Goal: Entertainment & Leisure: Consume media (video, audio)

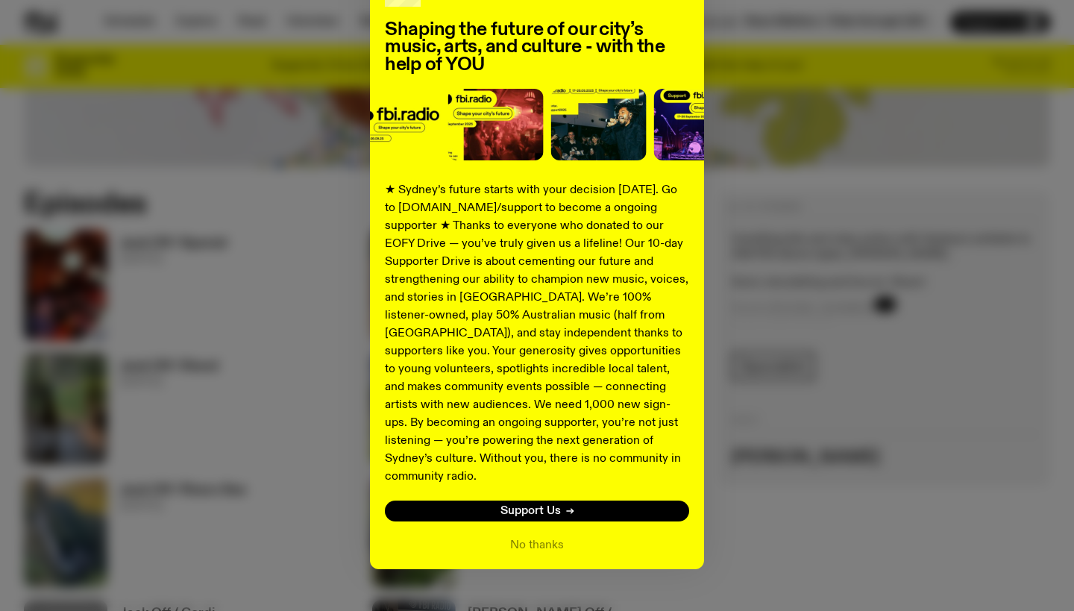
scroll to position [125, 0]
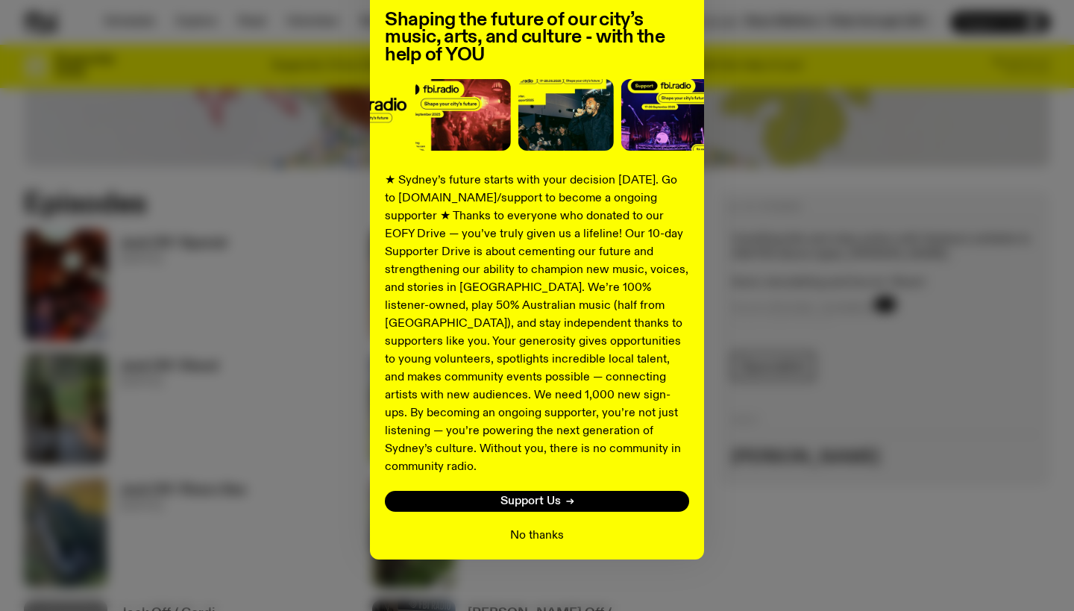
click at [524, 527] on button "No thanks" at bounding box center [537, 536] width 54 height 18
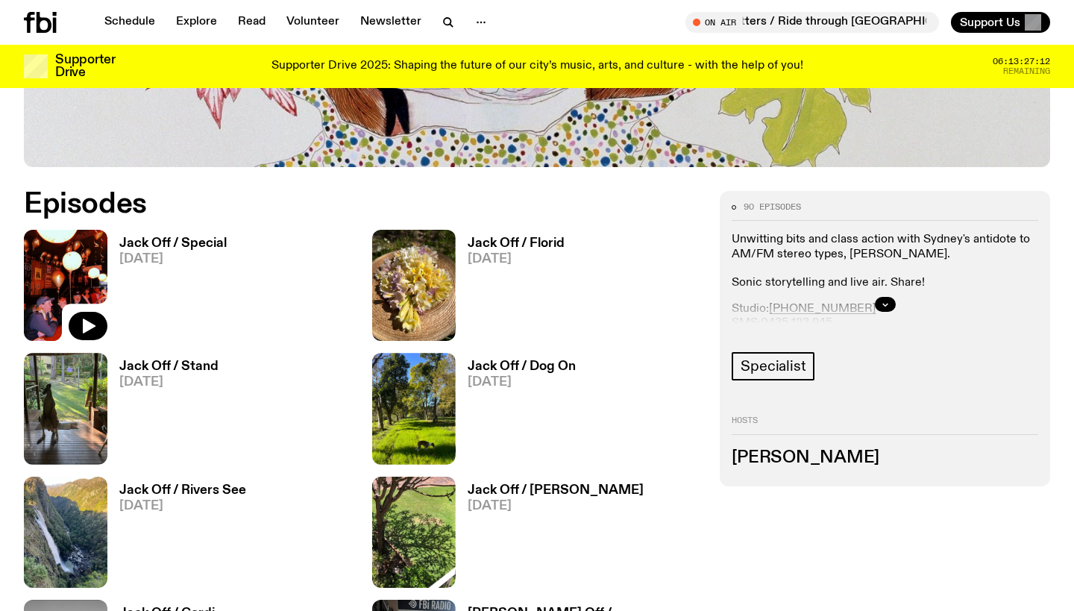
click at [66, 285] on img at bounding box center [66, 285] width 84 height 111
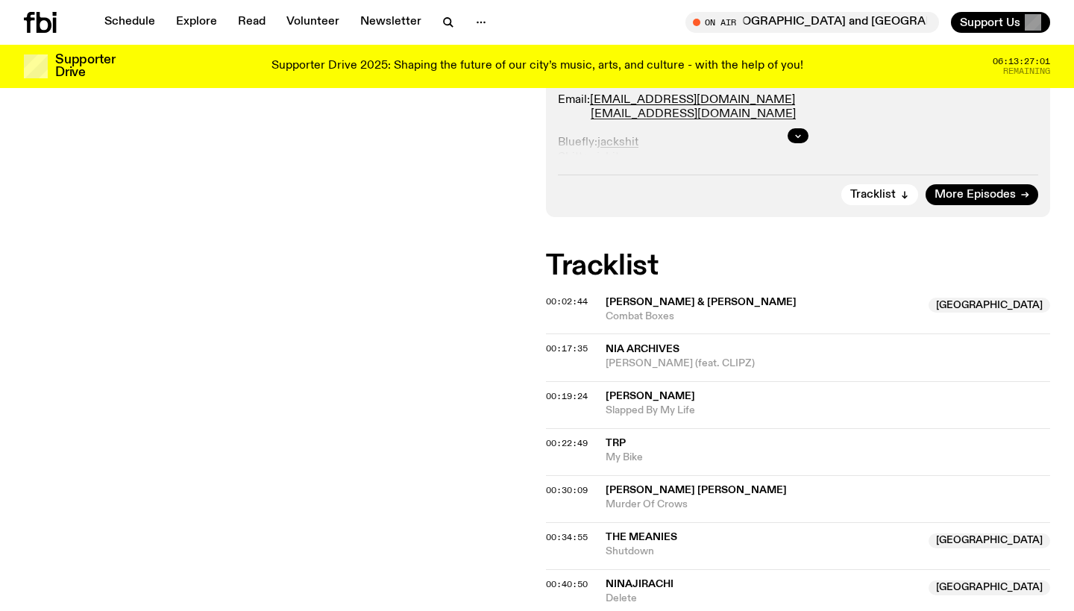
scroll to position [415, 0]
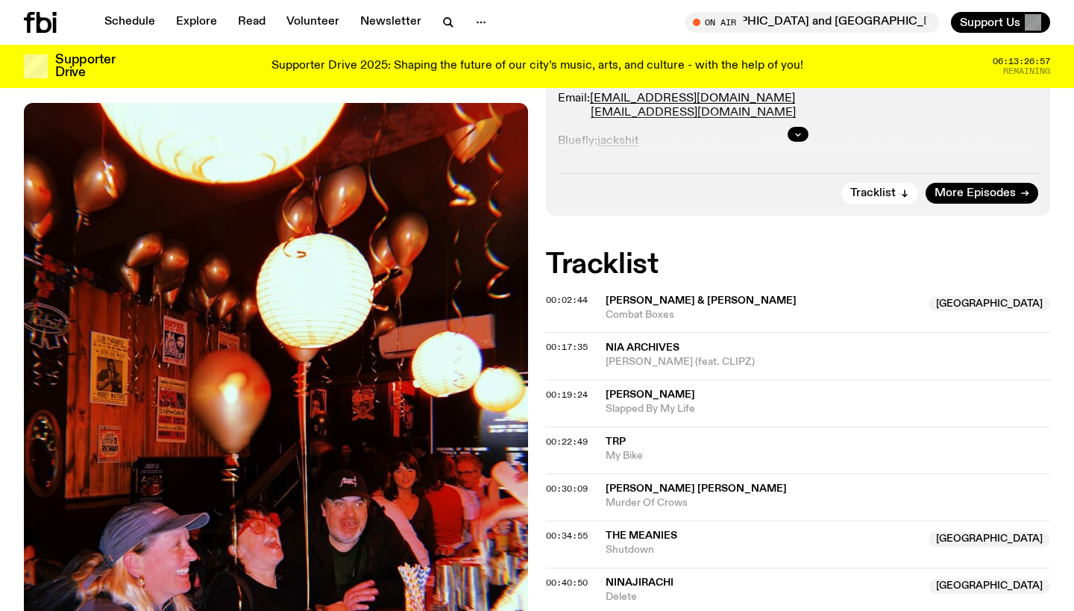
click at [391, 437] on img at bounding box center [276, 439] width 504 height 672
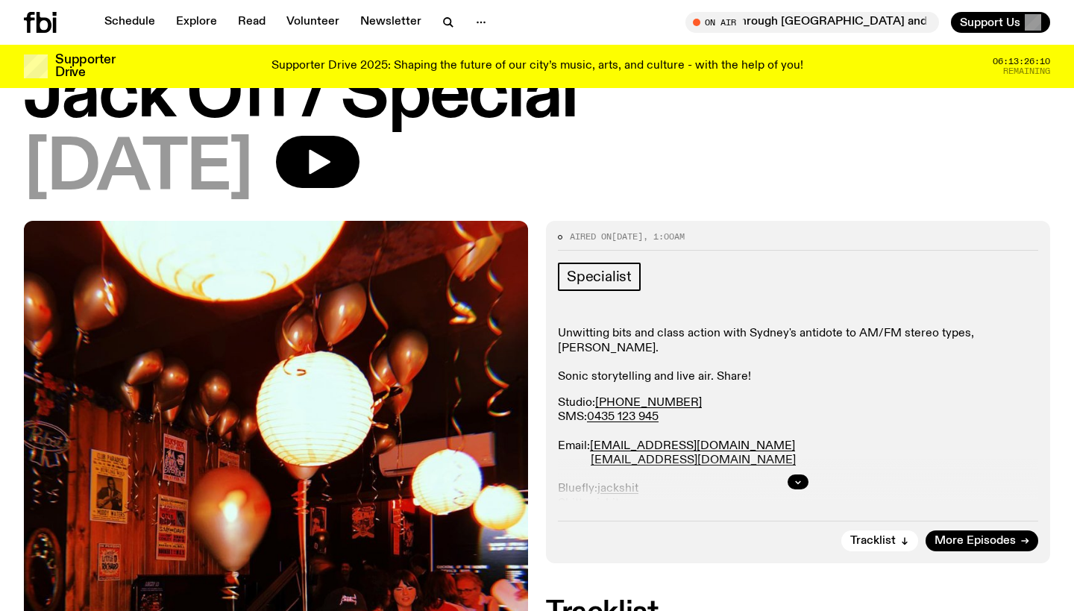
scroll to position [66, 0]
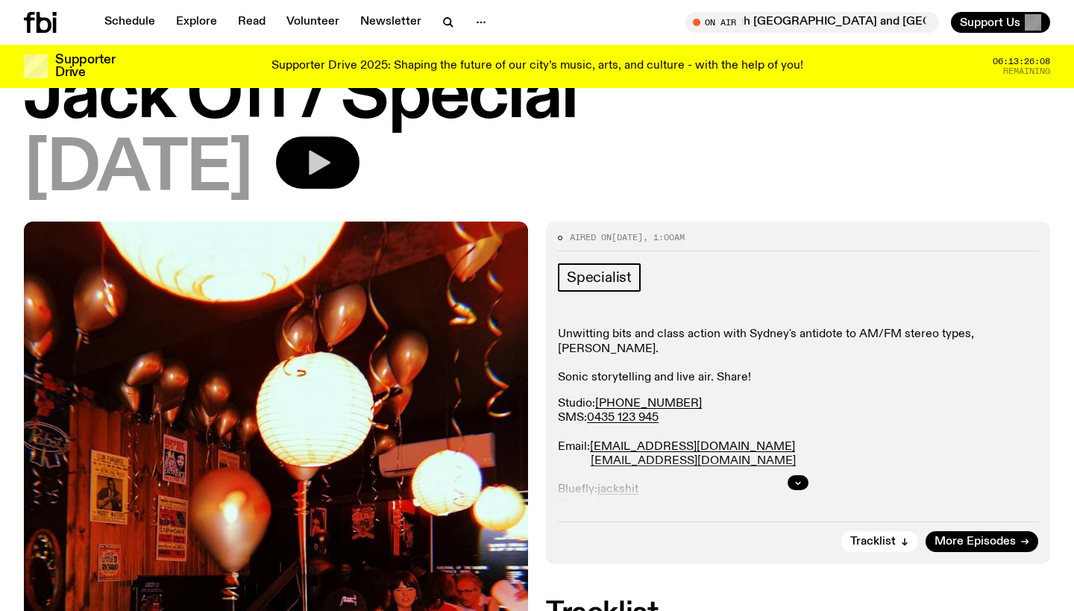
click at [333, 166] on icon "button" at bounding box center [318, 163] width 30 height 30
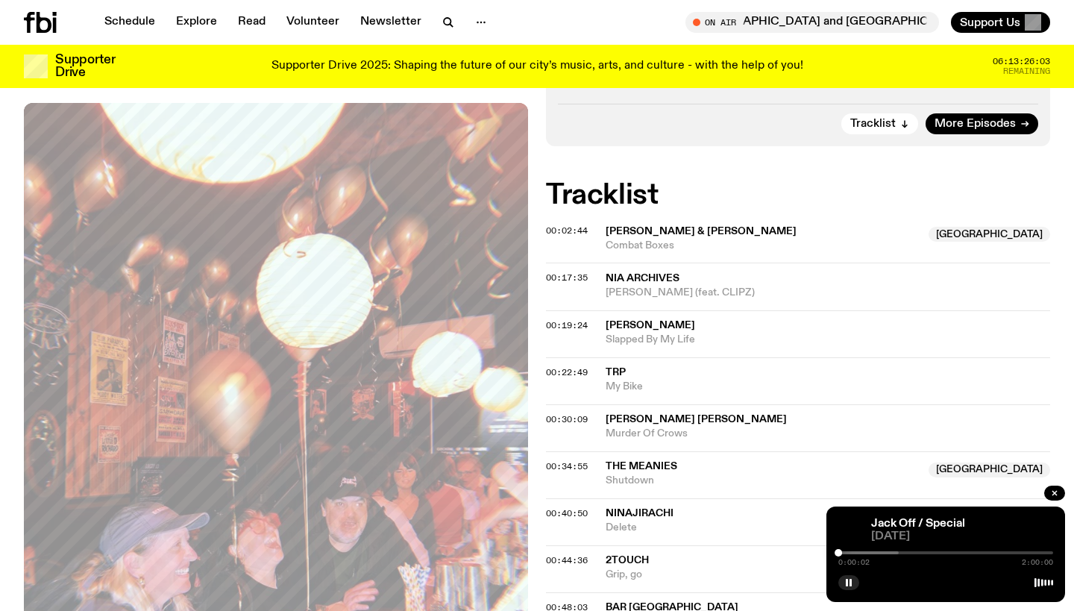
scroll to position [489, 0]
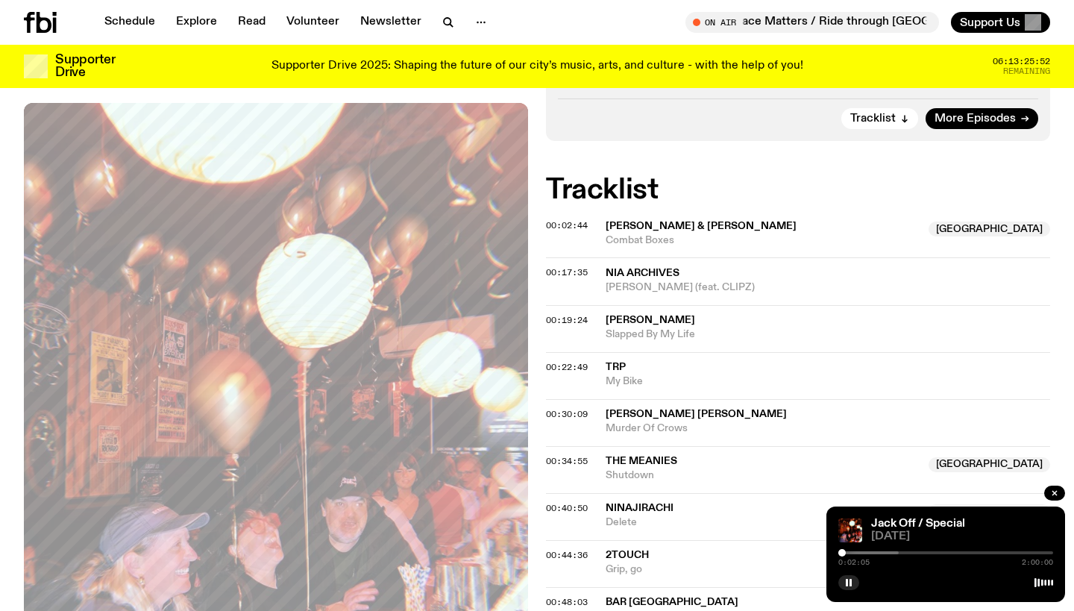
click at [842, 554] on div at bounding box center [841, 552] width 7 height 7
click at [847, 551] on div at bounding box center [847, 552] width 7 height 7
click at [854, 552] on div at bounding box center [853, 552] width 7 height 7
click at [851, 552] on div at bounding box center [850, 552] width 7 height 7
click at [849, 552] on div at bounding box center [848, 552] width 7 height 7
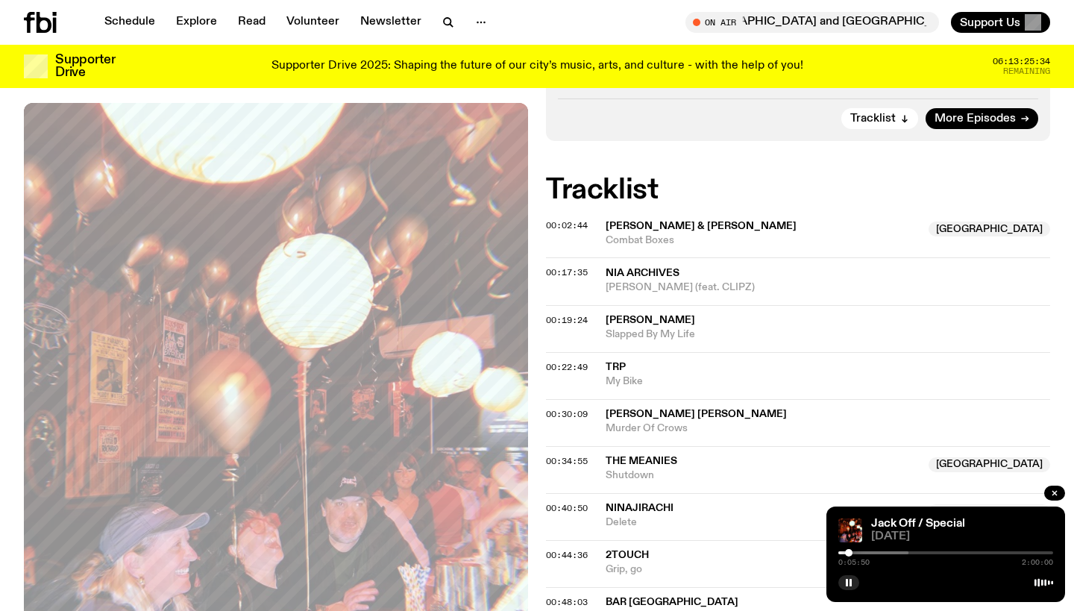
click at [847, 552] on div at bounding box center [848, 552] width 7 height 7
click at [850, 553] on div at bounding box center [847, 552] width 7 height 7
click at [848, 552] on div at bounding box center [847, 552] width 7 height 7
click at [847, 550] on div at bounding box center [847, 552] width 7 height 7
click at [848, 549] on div at bounding box center [849, 552] width 7 height 7
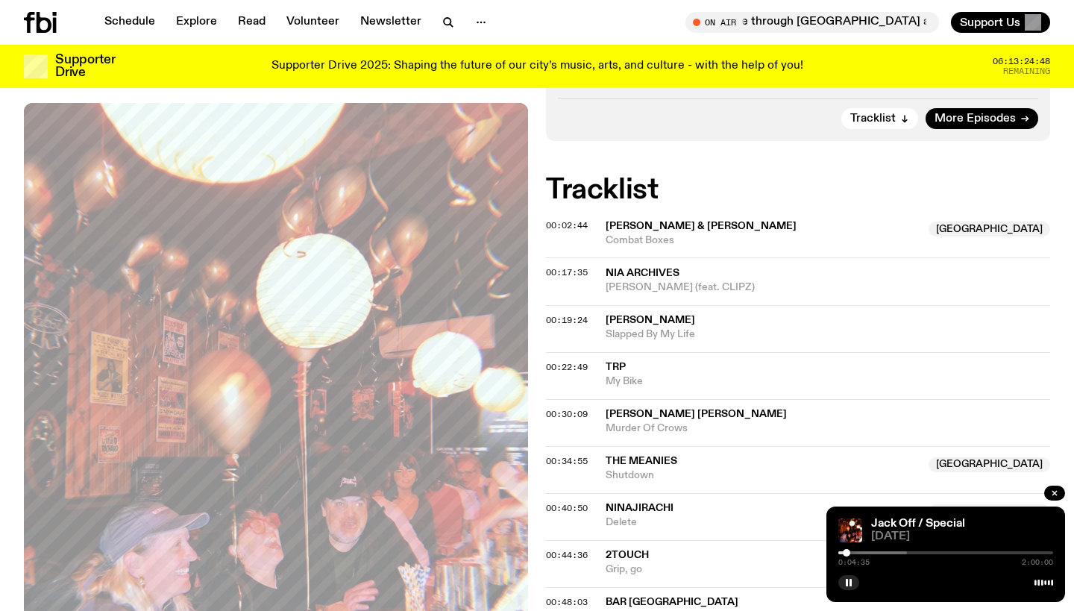
click at [847, 551] on div at bounding box center [846, 552] width 7 height 7
click at [847, 550] on div at bounding box center [847, 552] width 7 height 7
click at [848, 550] on div at bounding box center [847, 552] width 7 height 7
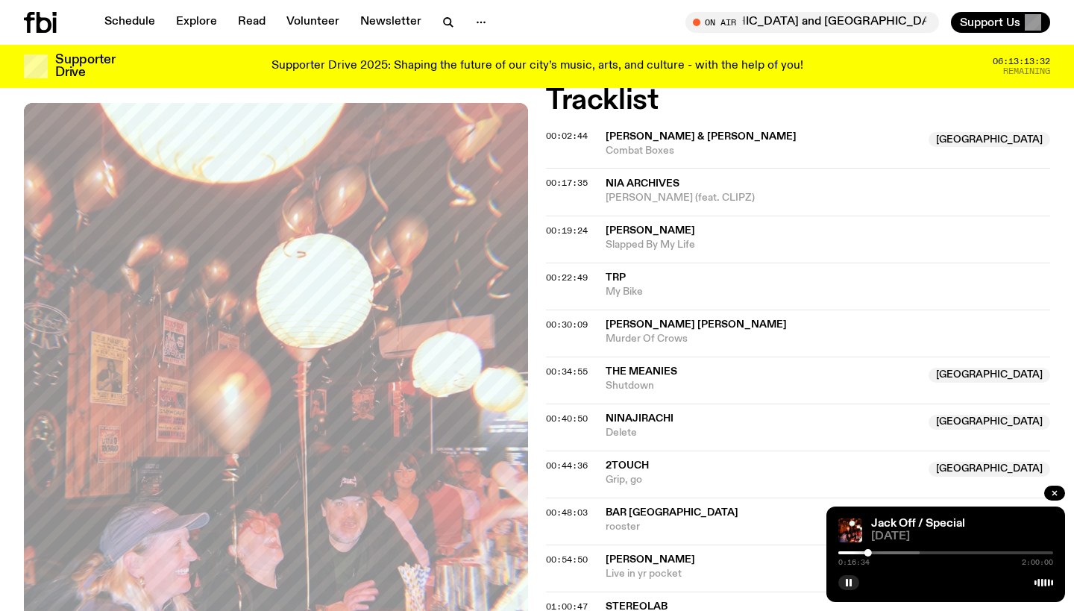
scroll to position [587, 0]
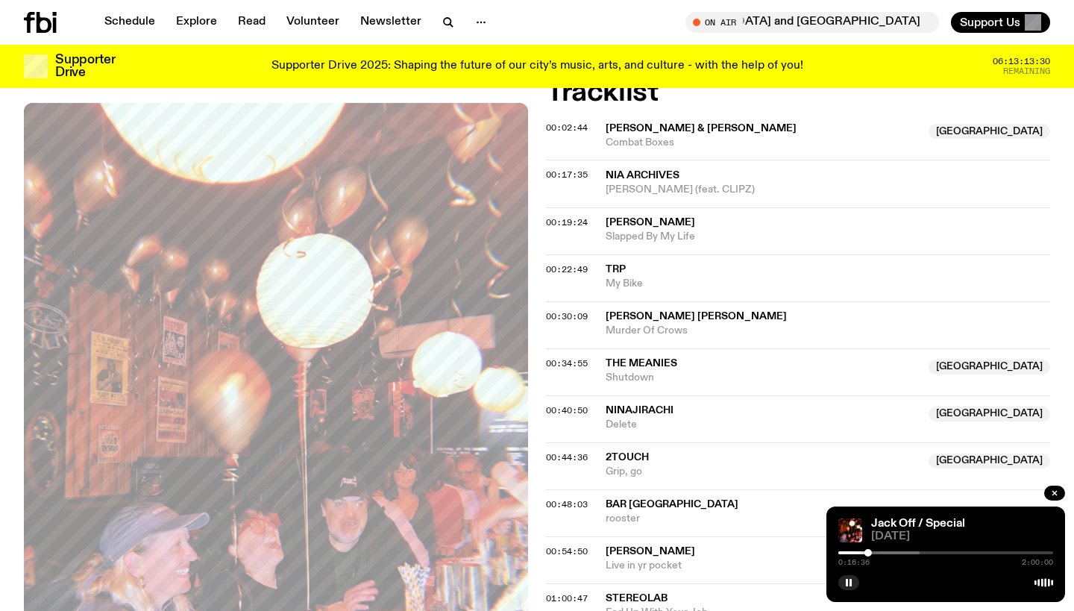
click at [877, 553] on div at bounding box center [812, 552] width 215 height 3
click at [885, 553] on div at bounding box center [816, 552] width 215 height 3
click at [883, 553] on div at bounding box center [882, 552] width 7 height 7
click at [885, 552] on div at bounding box center [885, 552] width 7 height 7
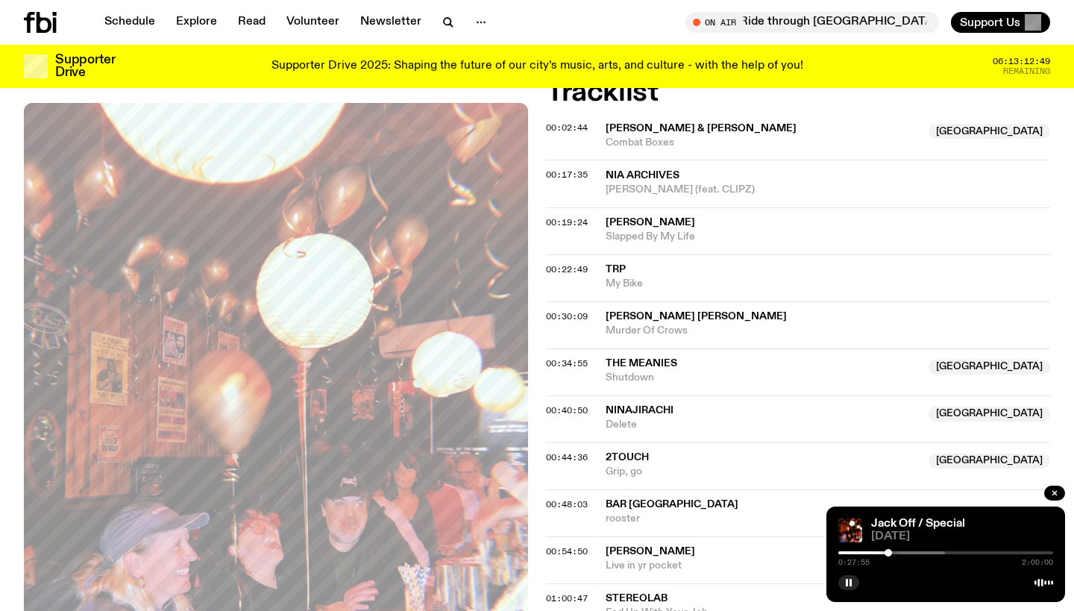
click at [888, 551] on div at bounding box center [888, 552] width 7 height 7
click at [893, 552] on div at bounding box center [837, 552] width 215 height 3
click at [899, 553] on div at bounding box center [845, 552] width 215 height 3
click at [899, 551] on div at bounding box center [898, 552] width 7 height 7
click at [897, 549] on div at bounding box center [897, 552] width 7 height 7
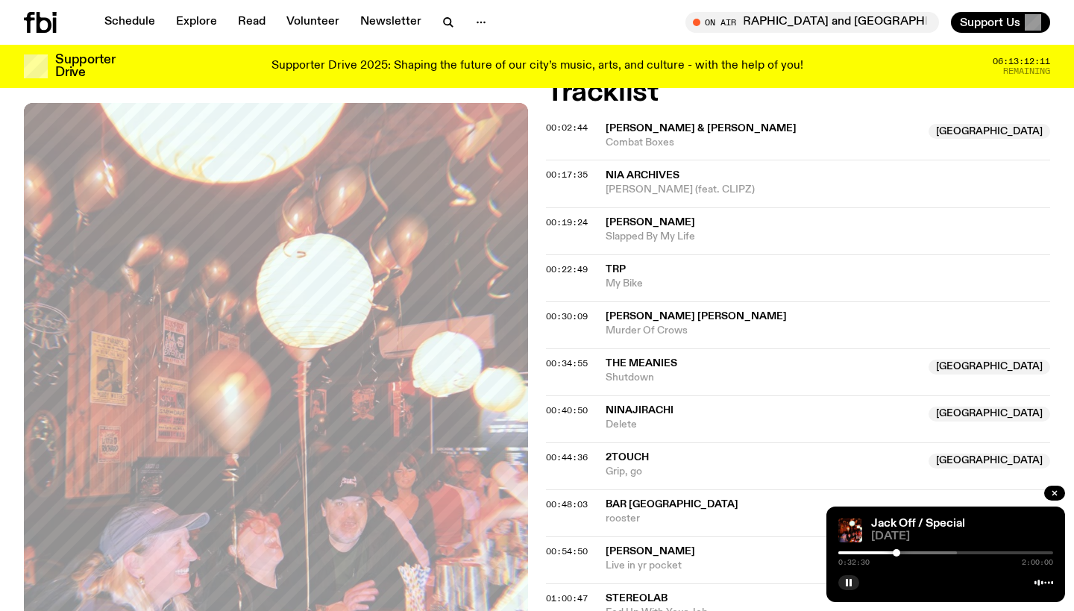
click at [897, 550] on div at bounding box center [896, 552] width 7 height 7
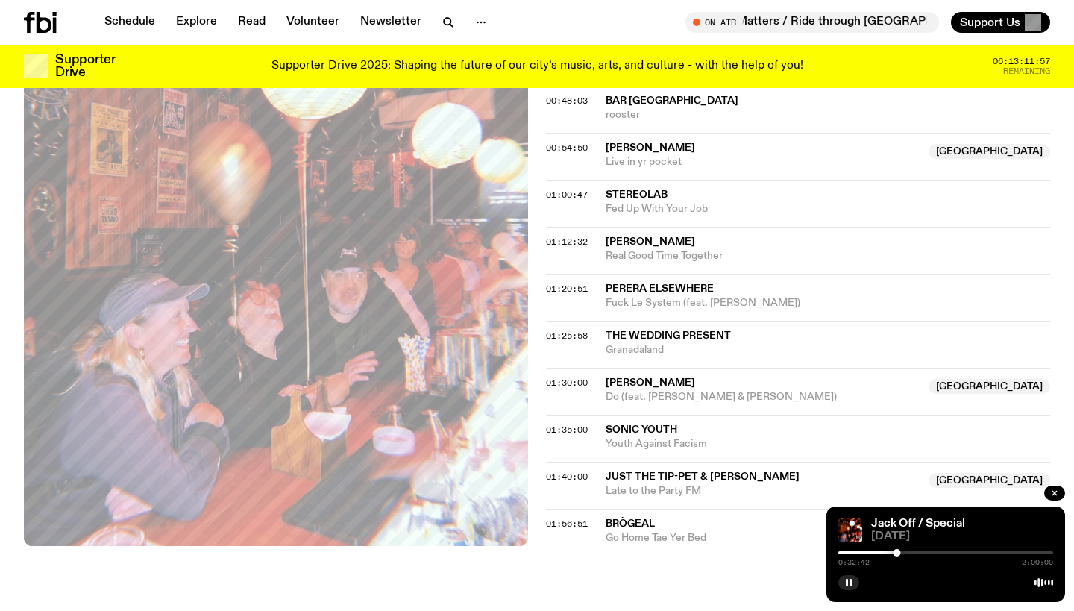
scroll to position [992, 0]
click at [897, 553] on div at bounding box center [896, 552] width 7 height 7
click at [891, 553] on div at bounding box center [789, 552] width 215 height 3
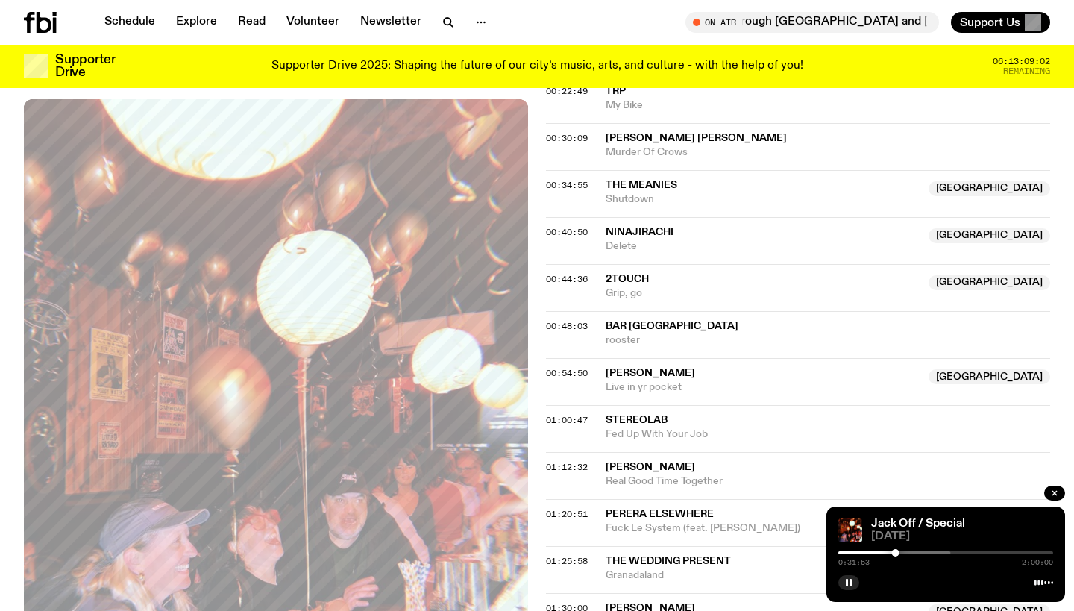
scroll to position [762, 0]
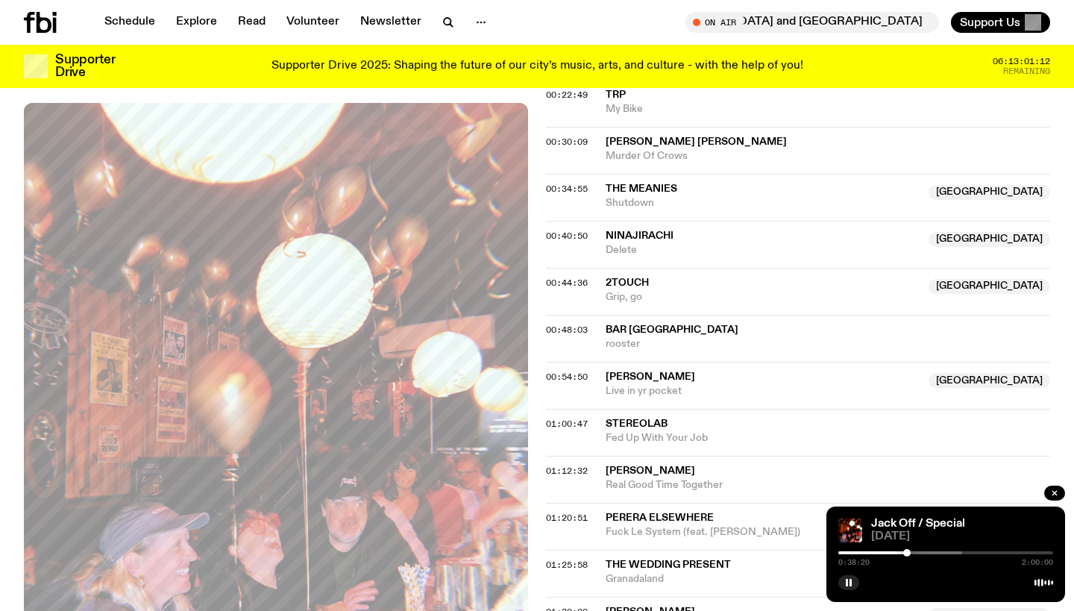
click at [907, 554] on div at bounding box center [906, 552] width 7 height 7
click at [915, 552] on div at bounding box center [854, 552] width 215 height 3
click at [922, 552] on div at bounding box center [858, 552] width 215 height 3
click at [926, 552] on div at bounding box center [867, 552] width 215 height 3
click at [935, 552] on div at bounding box center [874, 552] width 215 height 3
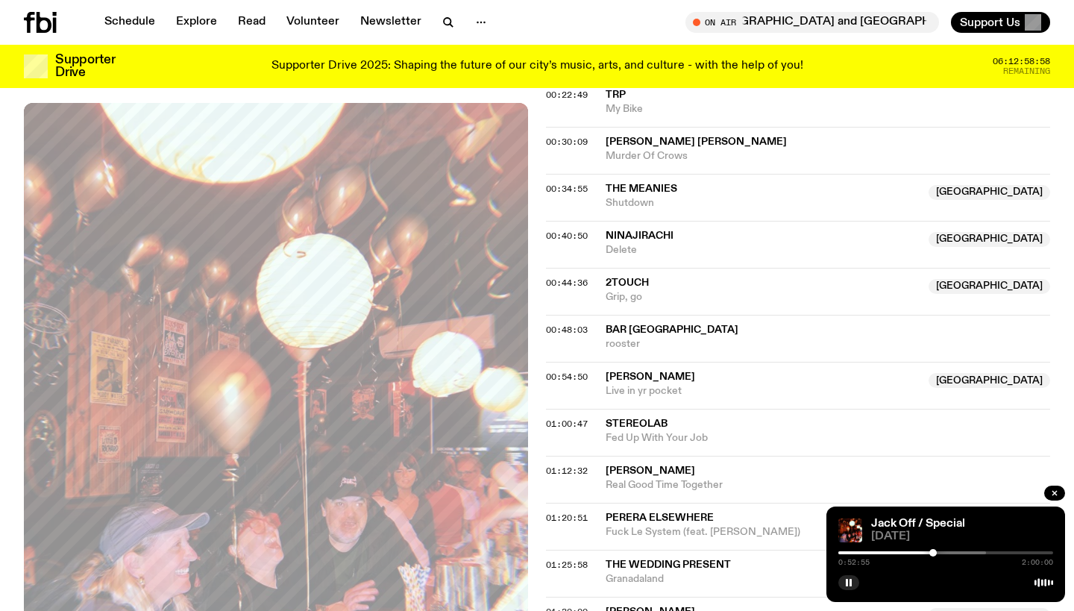
click at [933, 552] on div at bounding box center [932, 552] width 7 height 7
click at [932, 552] on div at bounding box center [931, 552] width 7 height 7
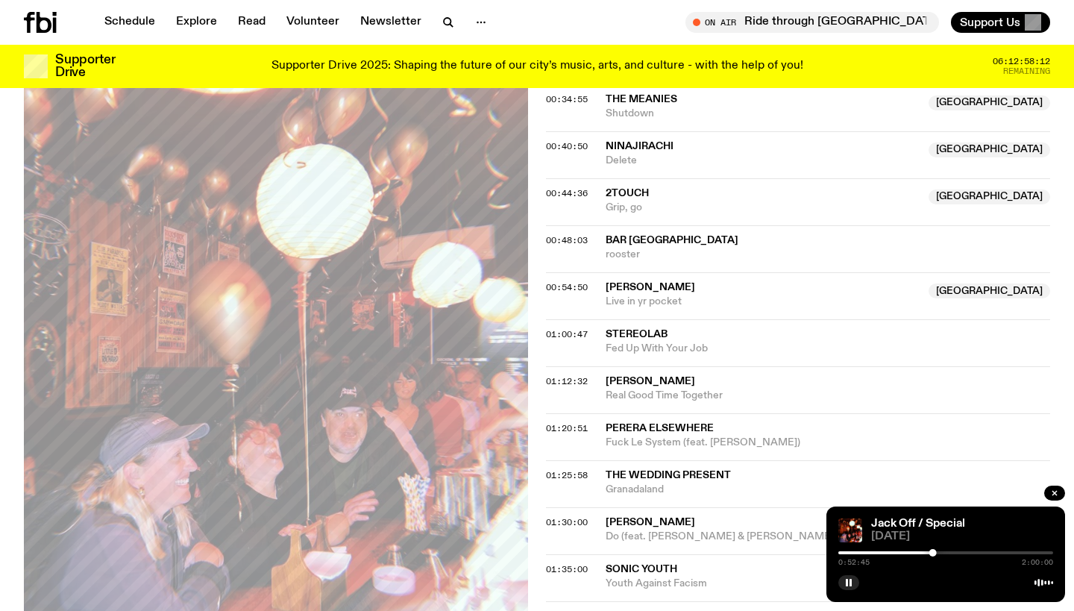
scroll to position [851, 0]
click at [929, 552] on div at bounding box center [825, 552] width 215 height 3
click at [932, 552] on div at bounding box center [931, 552] width 7 height 7
click at [935, 551] on div at bounding box center [931, 552] width 7 height 7
click at [932, 553] on div at bounding box center [932, 552] width 7 height 7
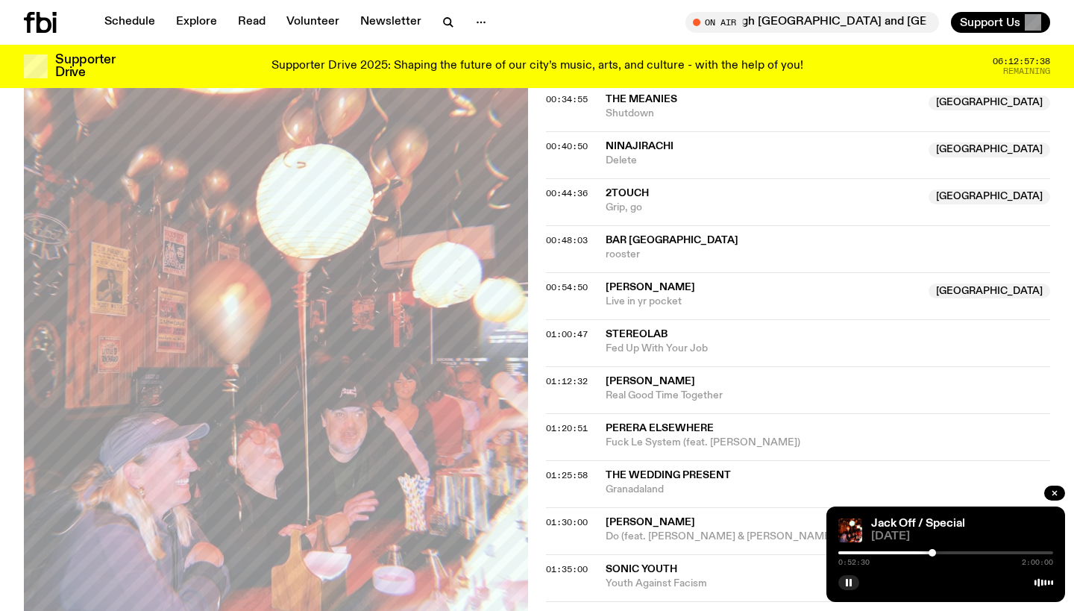
click at [932, 550] on div at bounding box center [932, 552] width 7 height 7
click at [955, 551] on div at bounding box center [885, 552] width 215 height 3
click at [953, 551] on div at bounding box center [952, 552] width 7 height 7
click at [950, 550] on div at bounding box center [952, 552] width 7 height 7
click at [949, 550] on div at bounding box center [948, 552] width 7 height 7
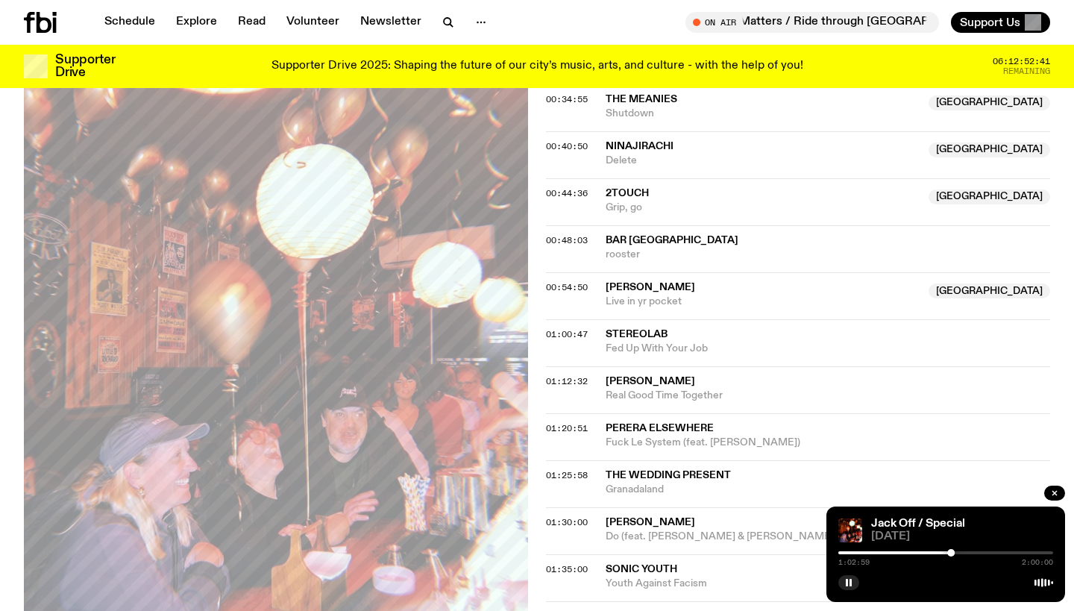
click at [953, 550] on div at bounding box center [950, 552] width 7 height 7
click at [952, 550] on div at bounding box center [951, 552] width 7 height 7
click at [961, 551] on div at bounding box center [904, 552] width 215 height 3
click at [965, 551] on div at bounding box center [913, 552] width 215 height 3
click at [973, 552] on div at bounding box center [913, 552] width 215 height 3
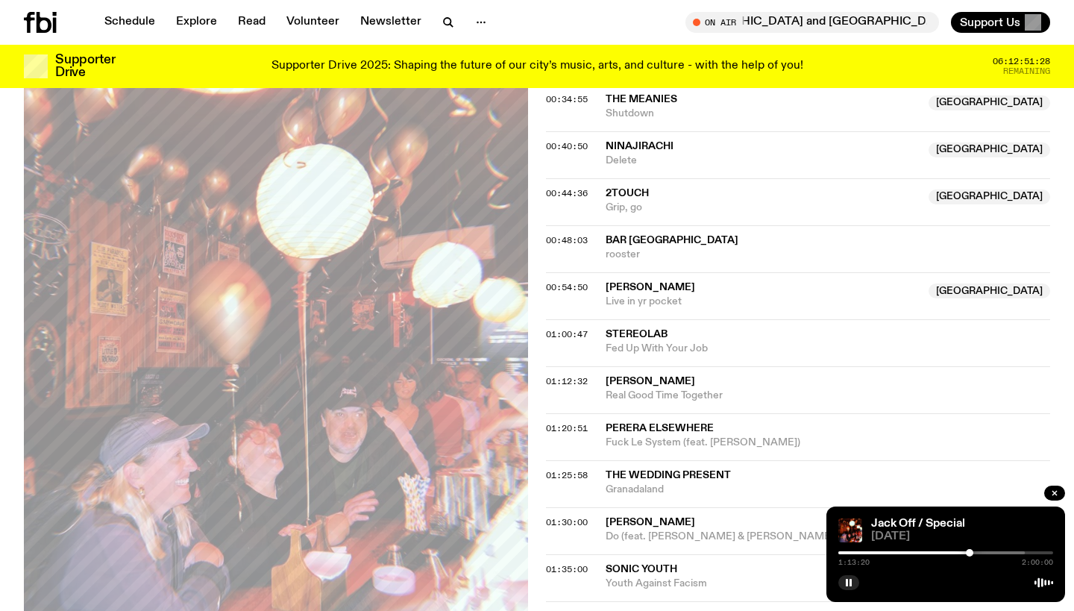
click at [970, 551] on div at bounding box center [969, 552] width 7 height 7
click at [968, 551] on div at bounding box center [967, 552] width 7 height 7
click at [973, 551] on div at bounding box center [973, 552] width 7 height 7
click at [972, 551] on div at bounding box center [971, 552] width 7 height 7
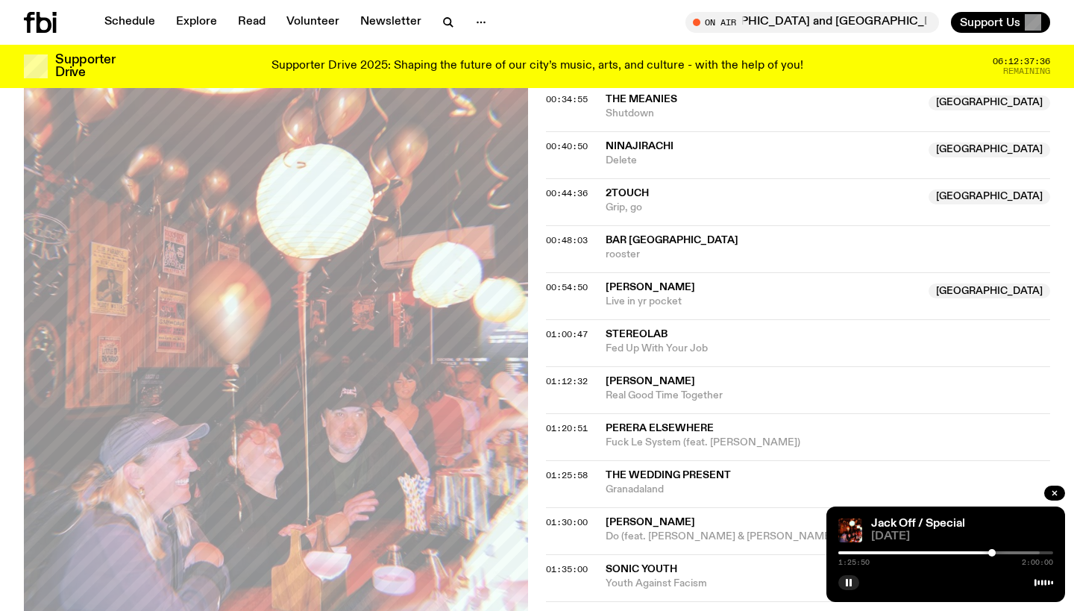
click at [992, 552] on div at bounding box center [991, 552] width 7 height 7
click at [991, 550] on div at bounding box center [991, 552] width 7 height 7
click at [988, 553] on div at bounding box center [883, 552] width 215 height 3
click at [985, 550] on div "1:25:07 2:00:00" at bounding box center [945, 557] width 215 height 18
click at [984, 553] on div at bounding box center [883, 552] width 215 height 3
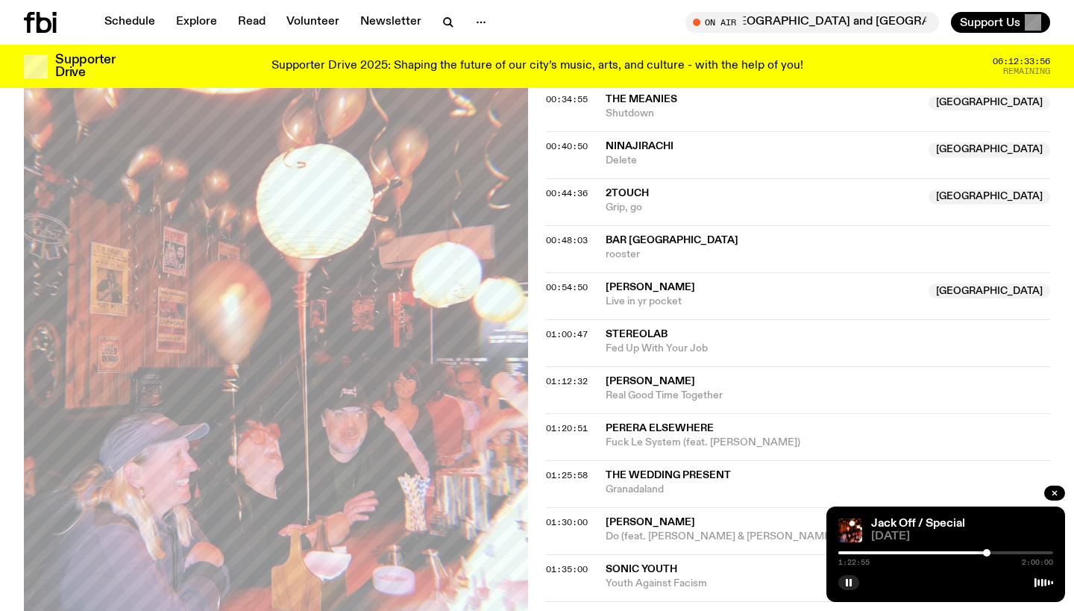
click at [987, 550] on div at bounding box center [986, 552] width 7 height 7
click at [988, 550] on div at bounding box center [988, 552] width 7 height 7
click at [989, 550] on div at bounding box center [988, 552] width 7 height 7
click at [1000, 550] on div "1:27:44 2:00:00" at bounding box center [945, 557] width 215 height 18
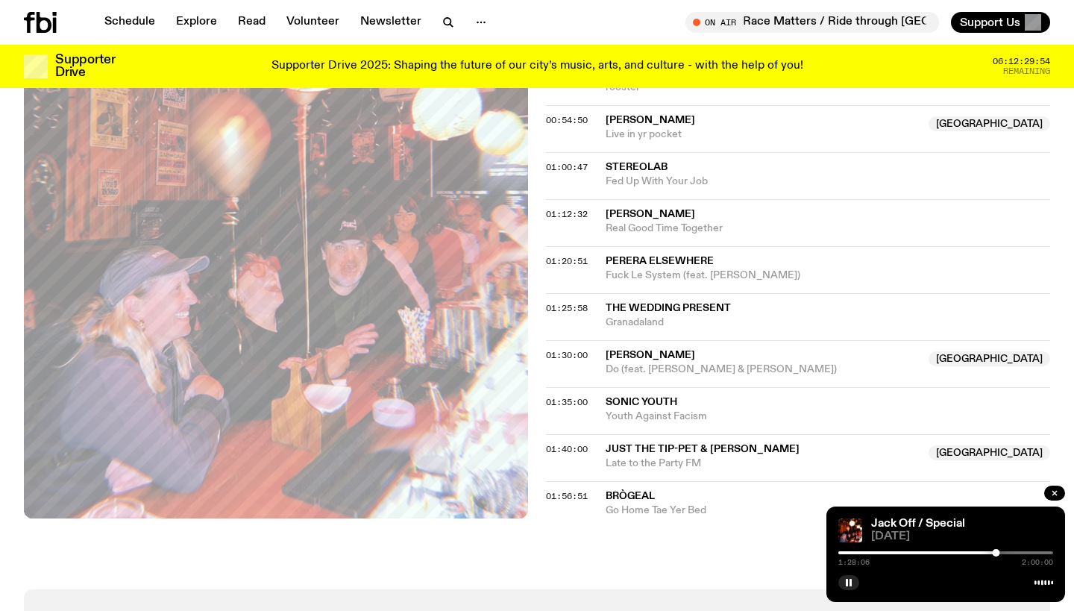
scroll to position [1046, 0]
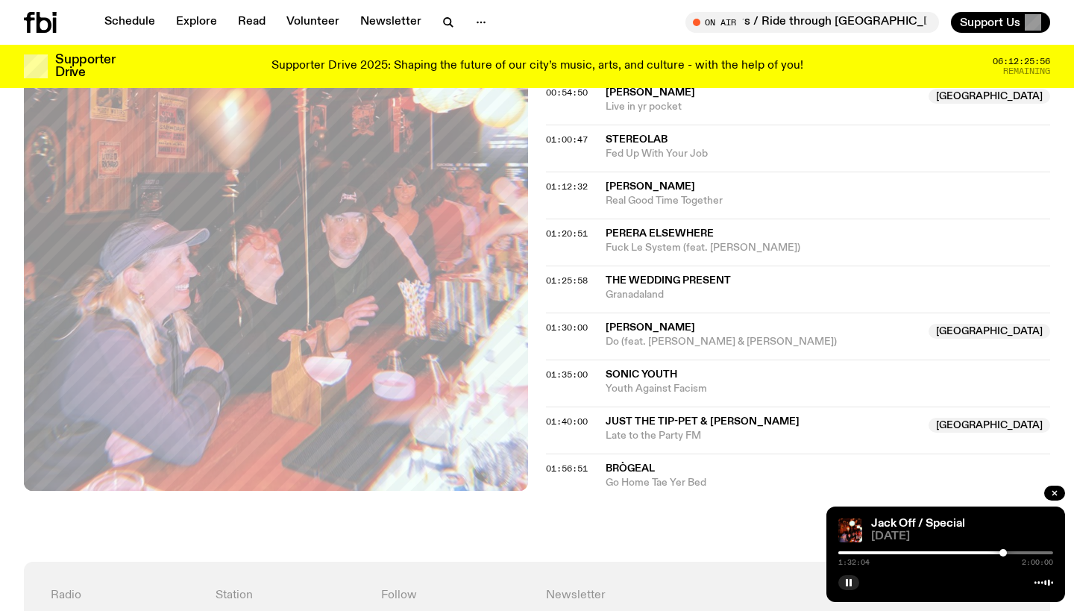
click at [1011, 557] on div "1:32:04 2:00:00" at bounding box center [945, 557] width 215 height 18
click at [1009, 553] on div at bounding box center [1008, 552] width 7 height 7
click at [1014, 553] on div at bounding box center [1014, 552] width 7 height 7
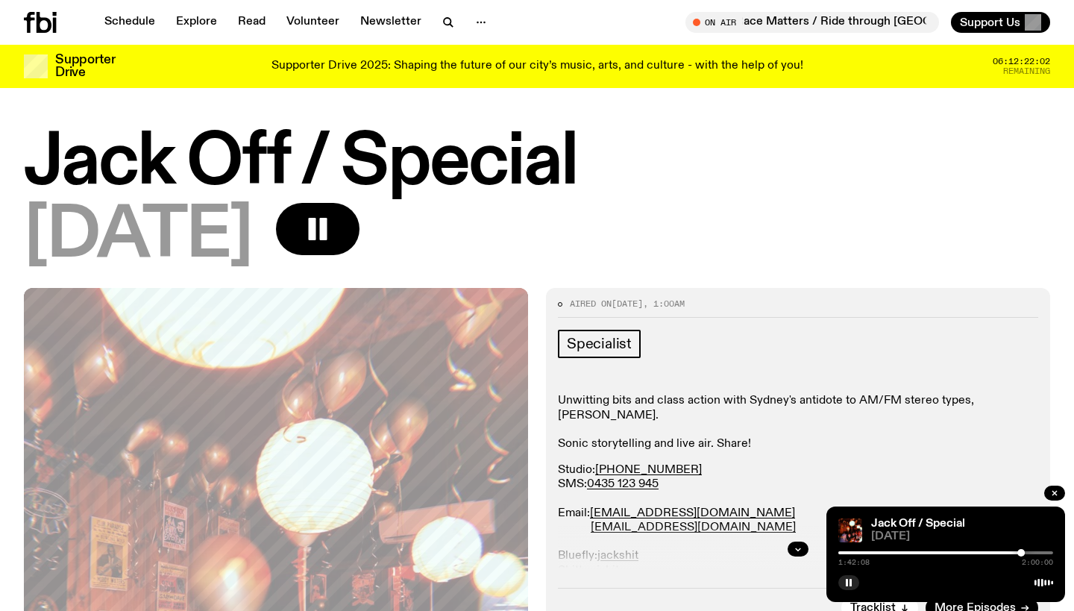
scroll to position [1046, 0]
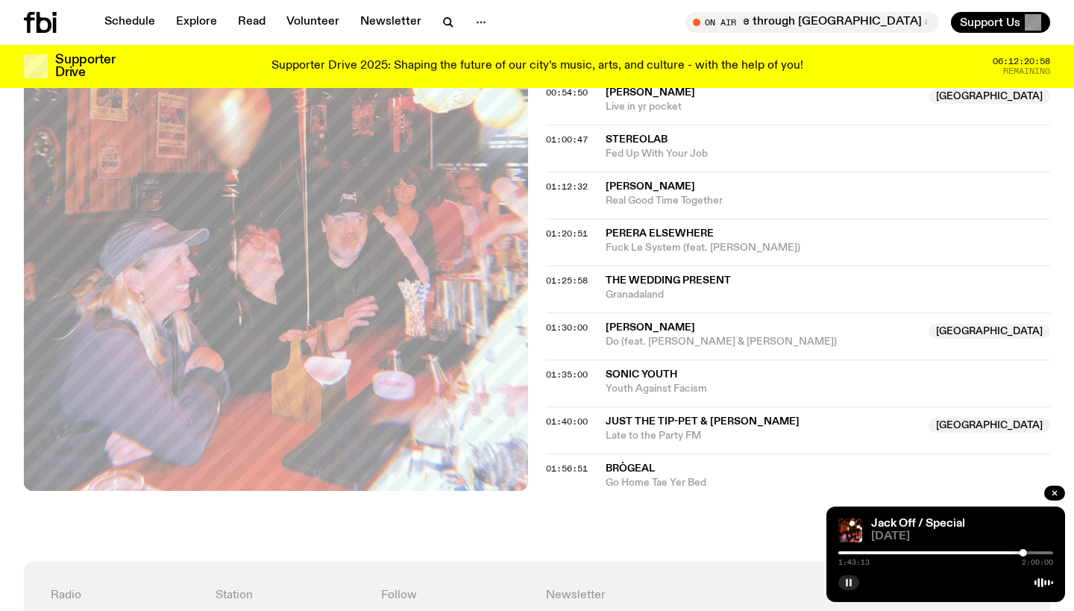
click at [847, 585] on rect "button" at bounding box center [847, 582] width 2 height 7
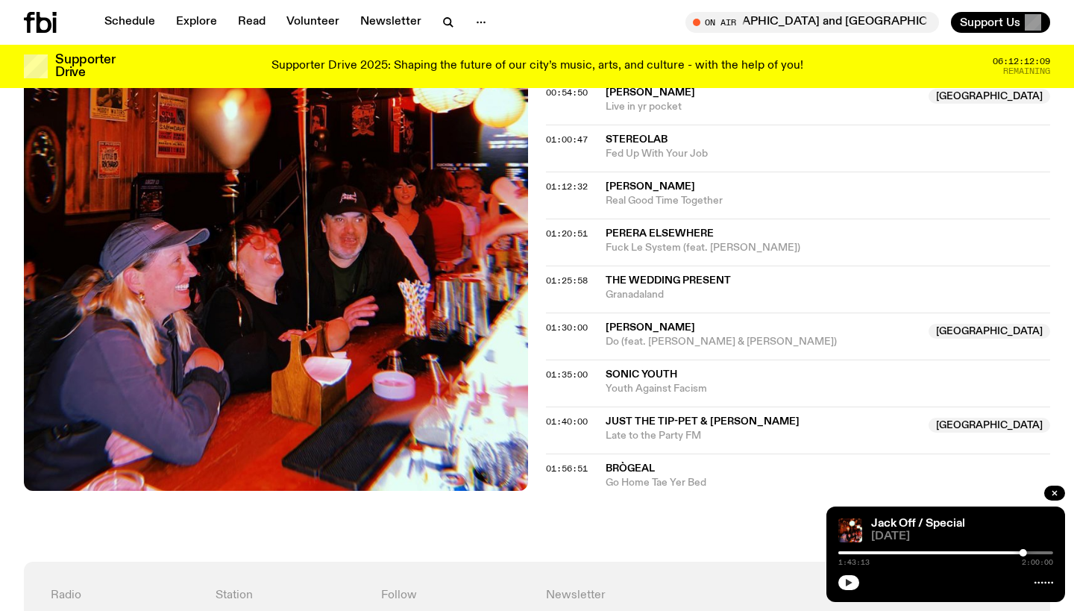
click at [850, 583] on icon "button" at bounding box center [849, 582] width 7 height 7
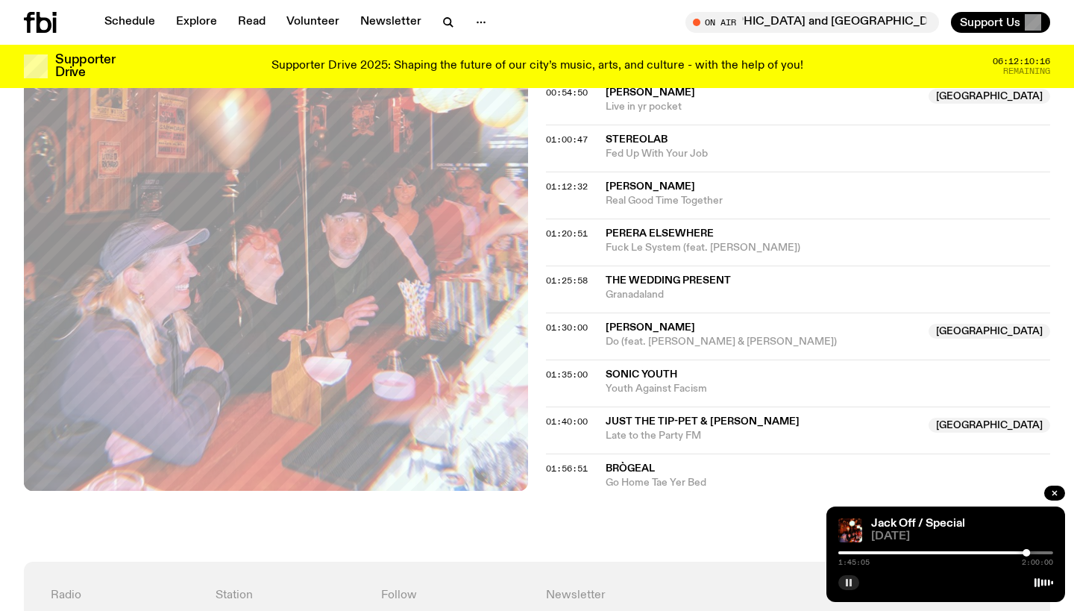
click at [1036, 552] on div at bounding box center [945, 552] width 215 height 3
click at [1035, 552] on div at bounding box center [1035, 552] width 7 height 7
click at [1040, 551] on div at bounding box center [1039, 552] width 7 height 7
click at [1040, 550] on div at bounding box center [1039, 552] width 7 height 7
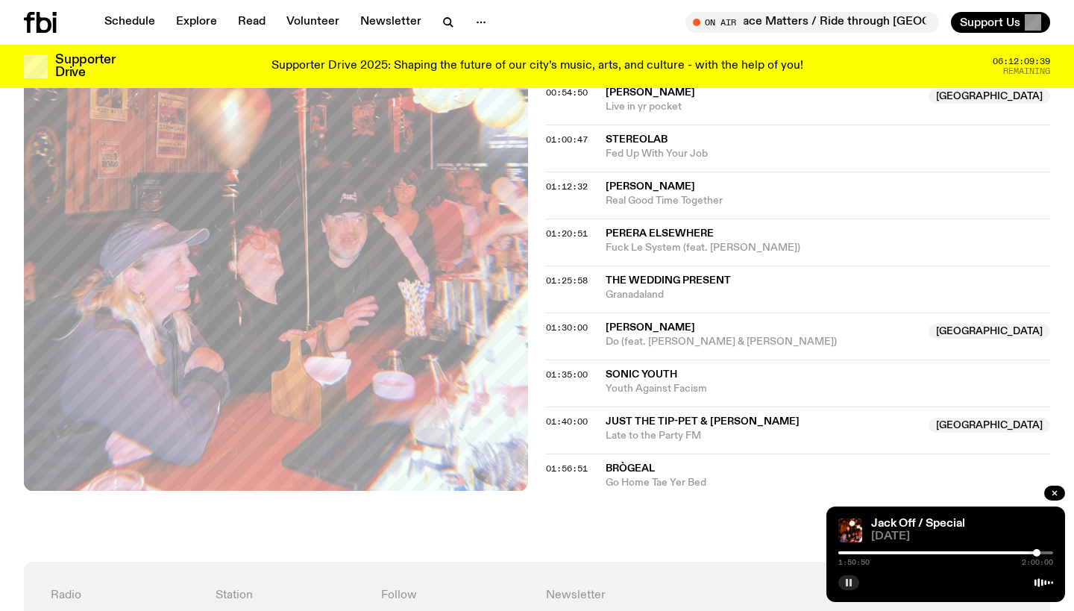
click at [1037, 550] on div at bounding box center [1036, 552] width 7 height 7
click at [1040, 550] on div at bounding box center [1039, 552] width 7 height 7
click at [1038, 552] on div at bounding box center [1037, 552] width 7 height 7
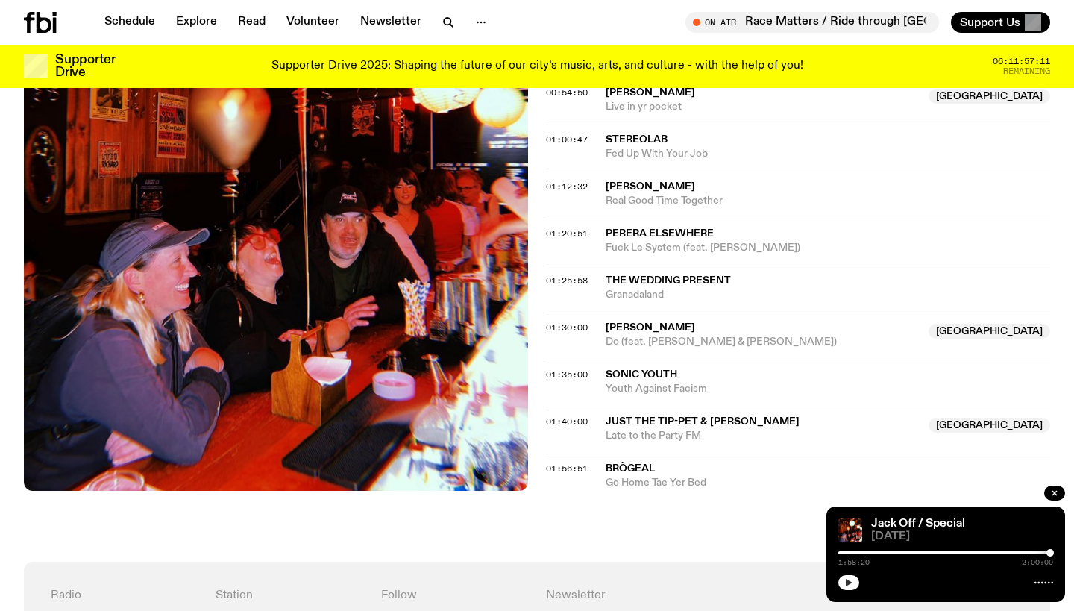
click at [1050, 552] on div at bounding box center [1050, 552] width 7 height 7
click at [846, 579] on icon "button" at bounding box center [848, 582] width 9 height 9
